Goal: Task Accomplishment & Management: Manage account settings

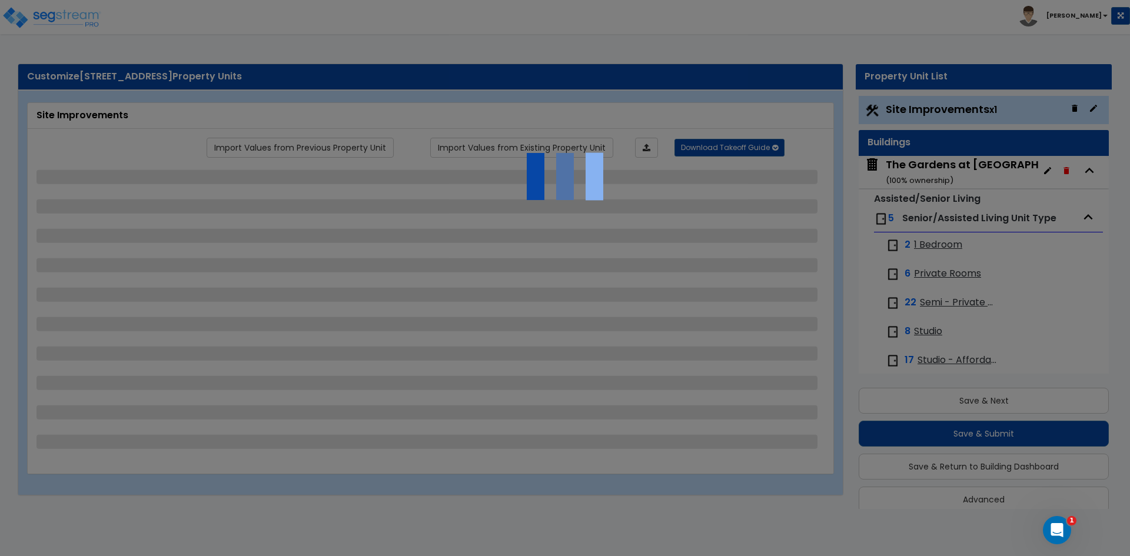
scroll to position [15, 0]
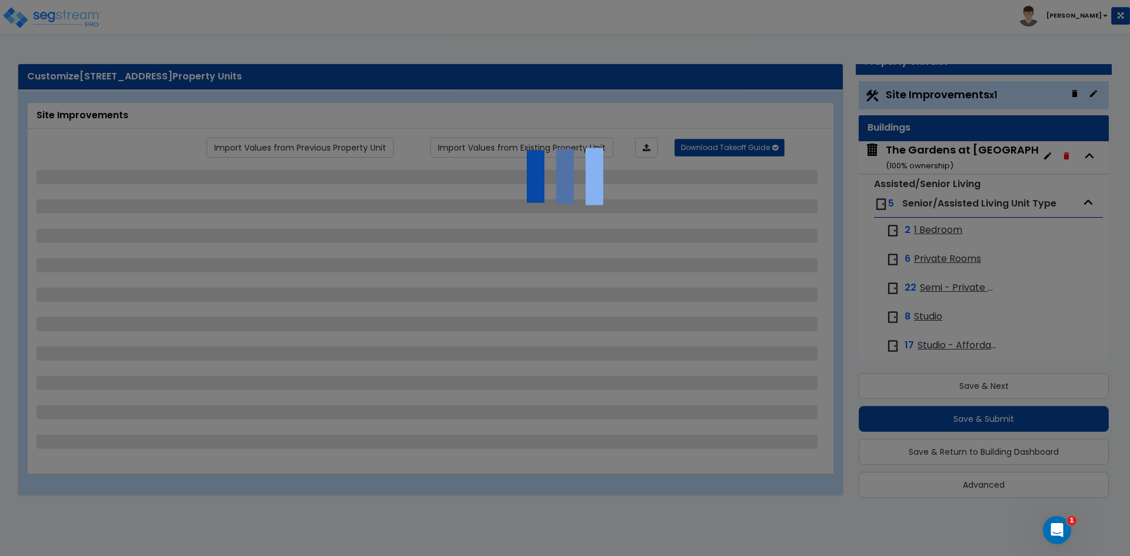
select select "1"
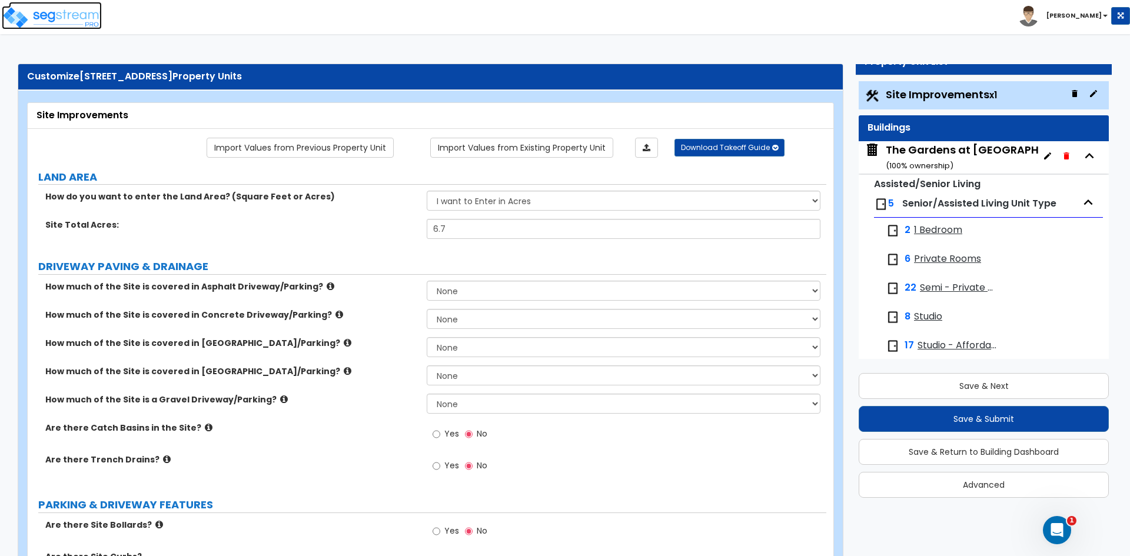
click at [63, 16] on img at bounding box center [52, 18] width 100 height 24
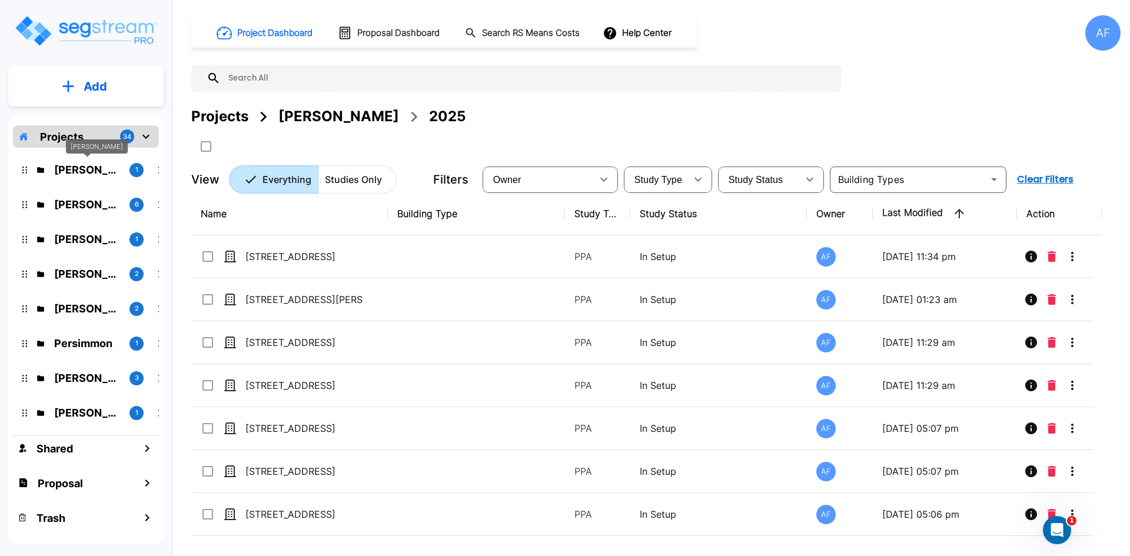
click at [95, 177] on p "Abba Stein" at bounding box center [87, 170] width 66 height 16
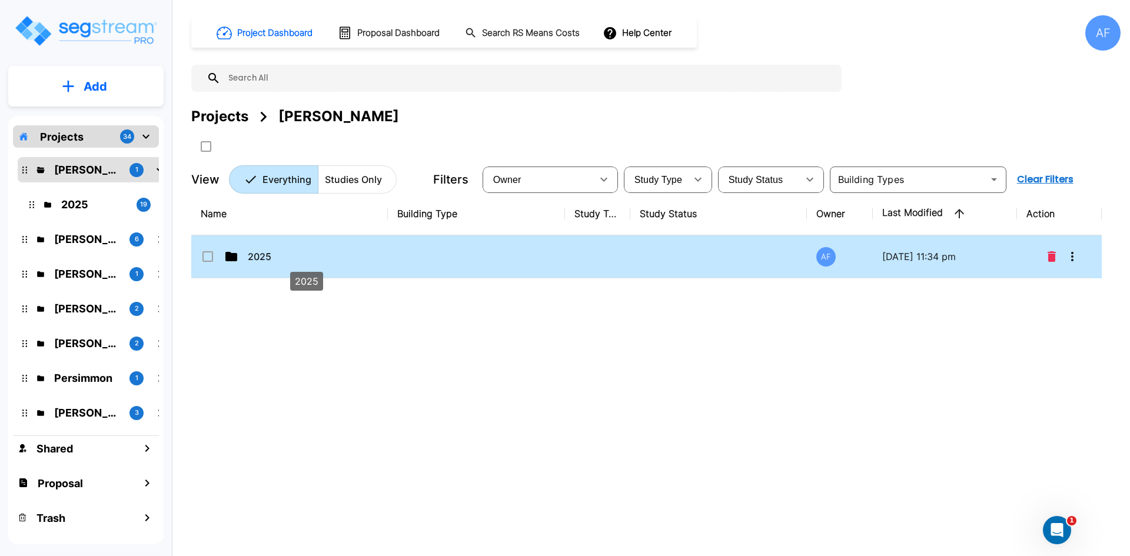
click at [262, 256] on p "2025" at bounding box center [307, 257] width 118 height 14
checkbox input "true"
click at [261, 256] on p "2025" at bounding box center [307, 257] width 118 height 14
